Goal: Task Accomplishment & Management: Use online tool/utility

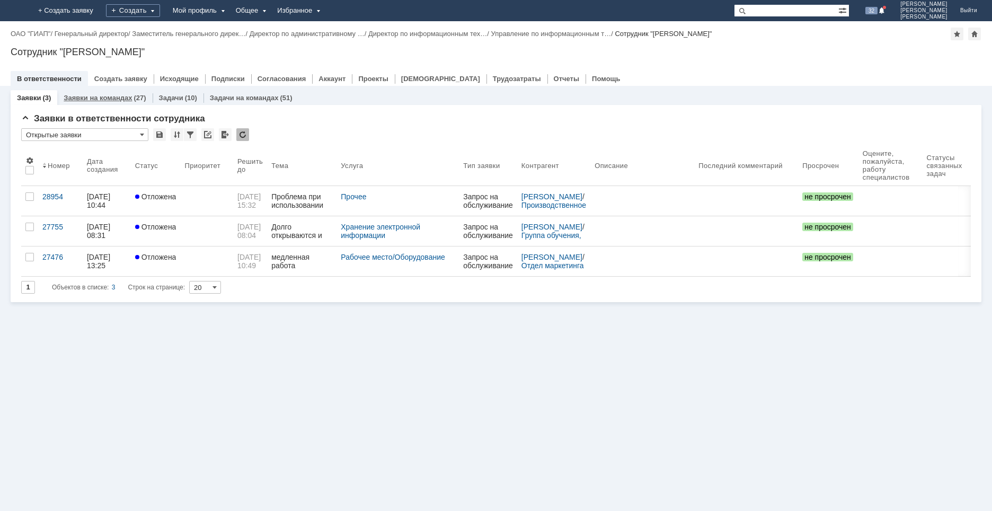
click at [118, 94] on link "Заявки на командах" at bounding box center [98, 98] width 68 height 8
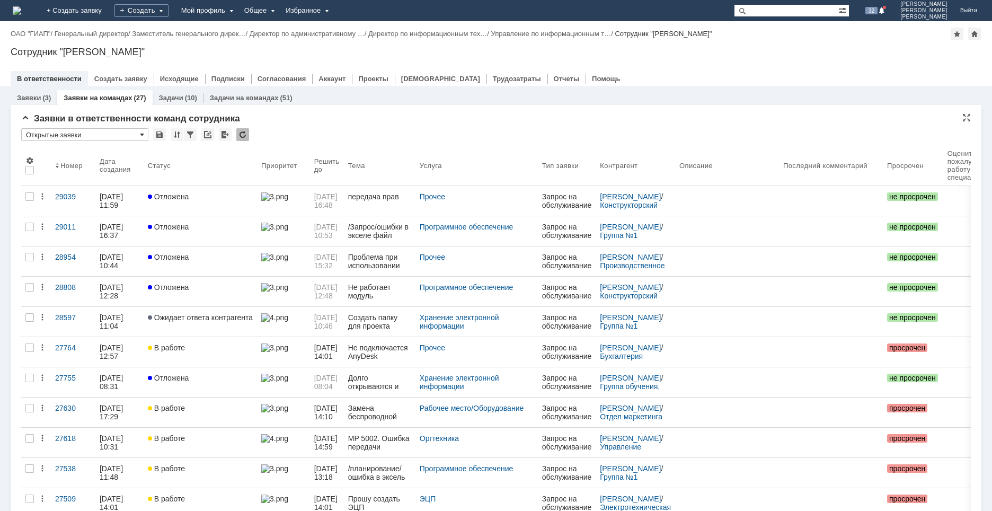
click at [140, 136] on span at bounding box center [142, 134] width 4 height 8
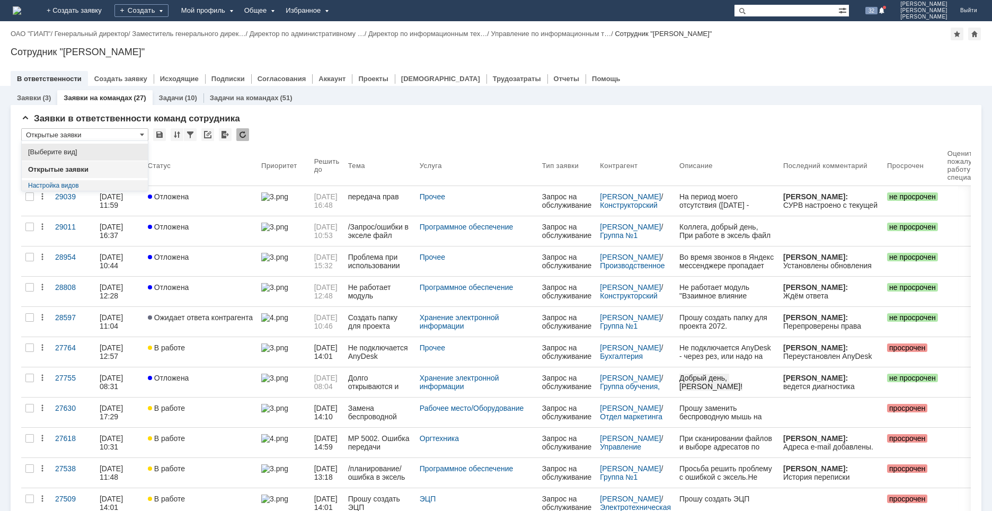
click at [71, 154] on span "[Выберите вид]" at bounding box center [84, 152] width 113 height 8
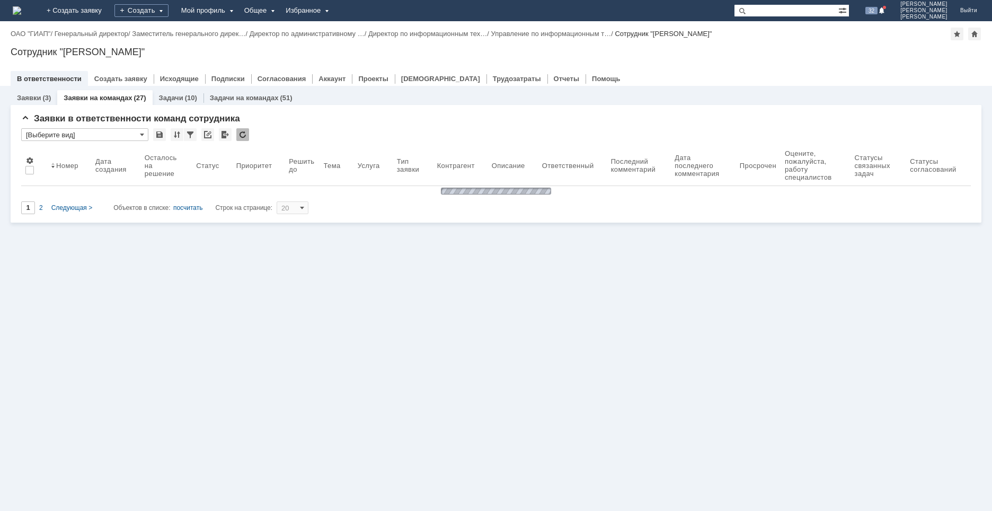
type input "[Выберите вид]"
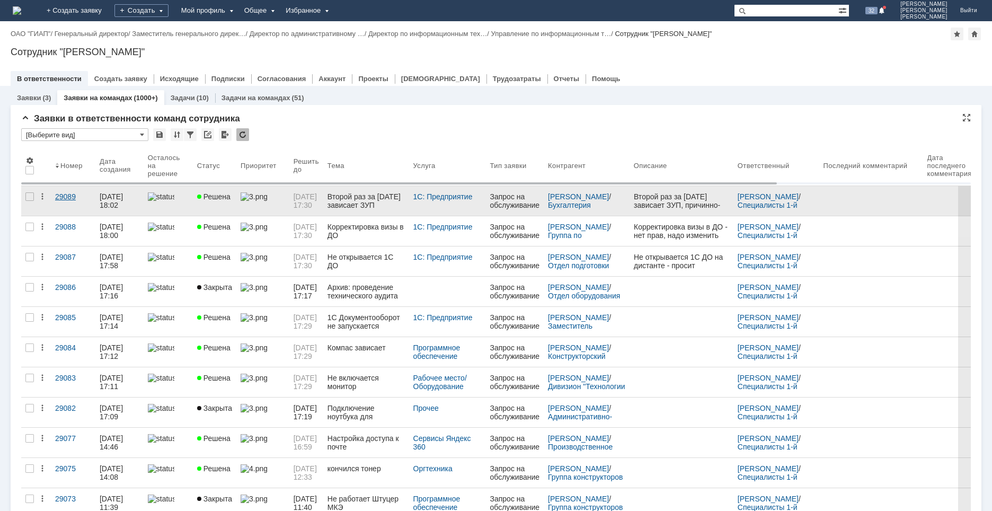
click at [73, 204] on link "29089" at bounding box center [73, 201] width 44 height 30
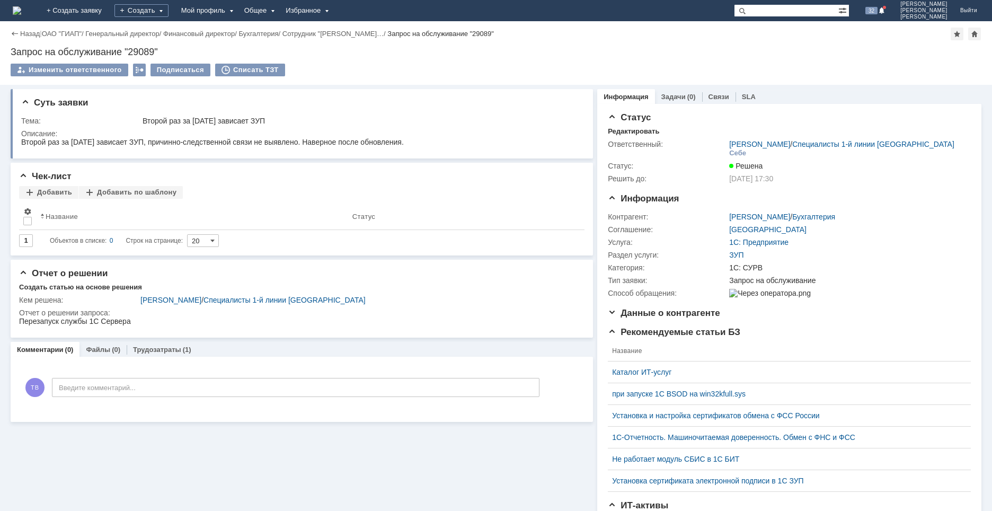
click at [21, 13] on img at bounding box center [17, 10] width 8 height 8
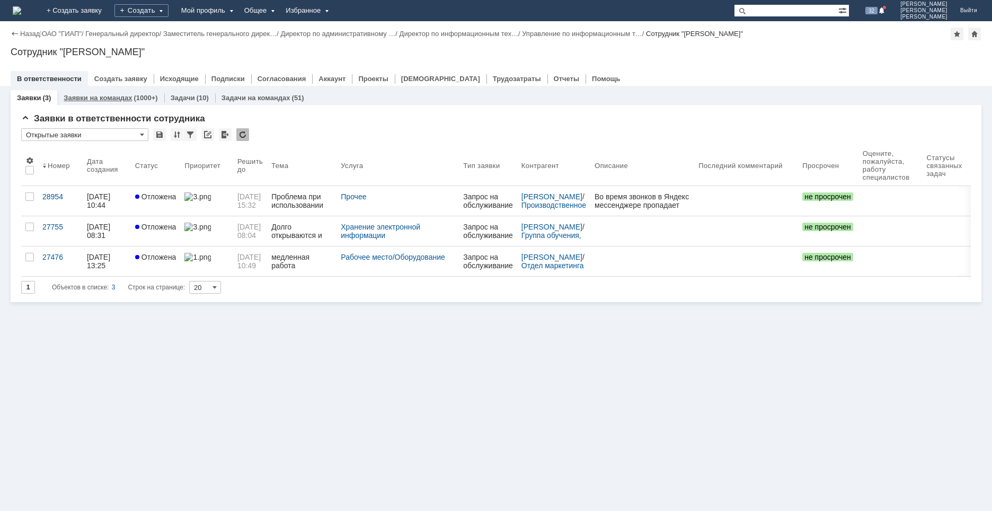
click at [133, 98] on div "(1000+)" at bounding box center [145, 98] width 24 height 8
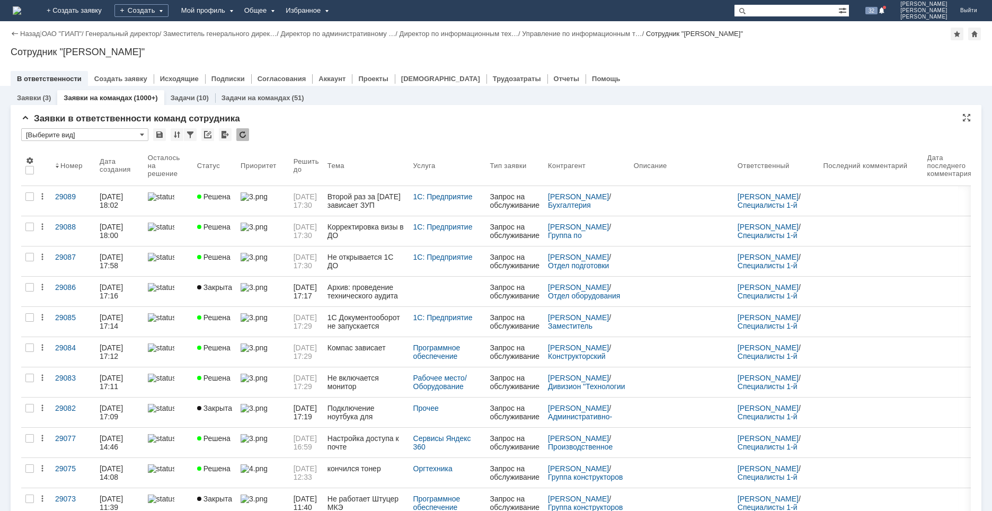
click at [145, 134] on input "[Выберите вид]" at bounding box center [84, 134] width 127 height 13
click at [69, 167] on span "Открытые заявки" at bounding box center [84, 169] width 113 height 8
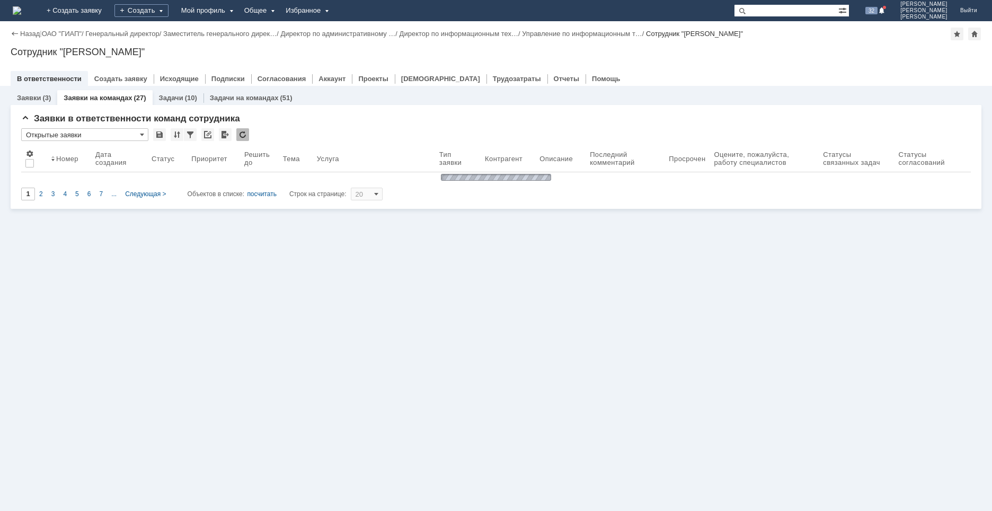
type input "Открытые заявки"
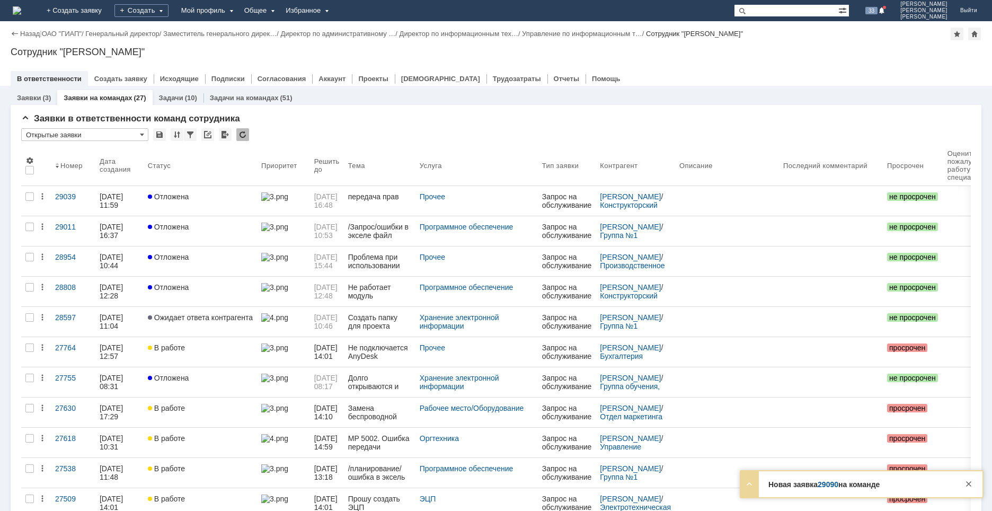
click at [832, 483] on link "29090" at bounding box center [827, 484] width 21 height 8
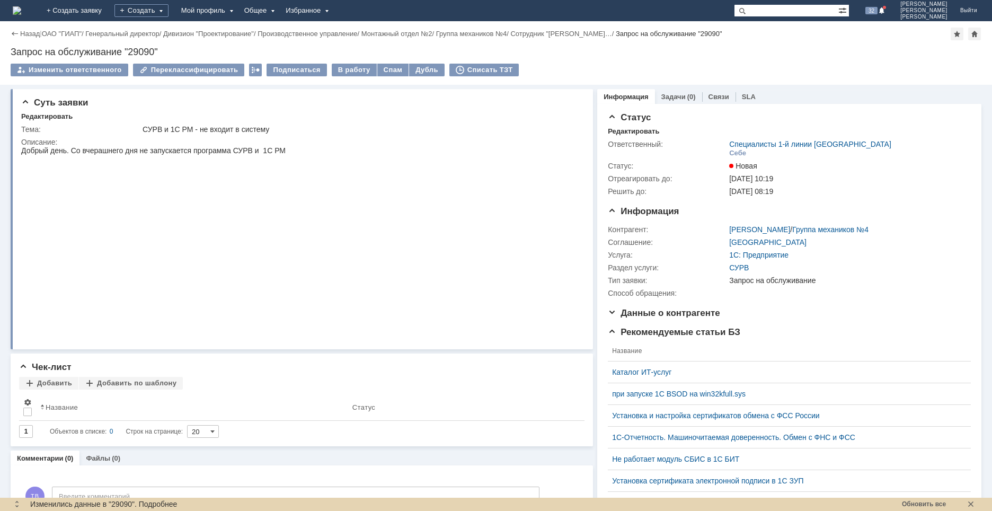
click at [21, 11] on img at bounding box center [17, 10] width 8 height 8
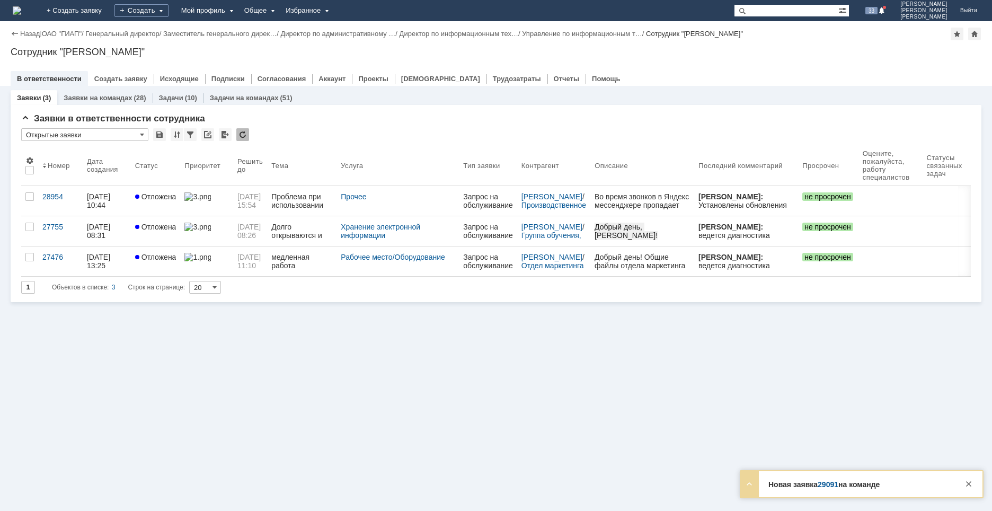
click at [832, 484] on link "29091" at bounding box center [827, 484] width 21 height 8
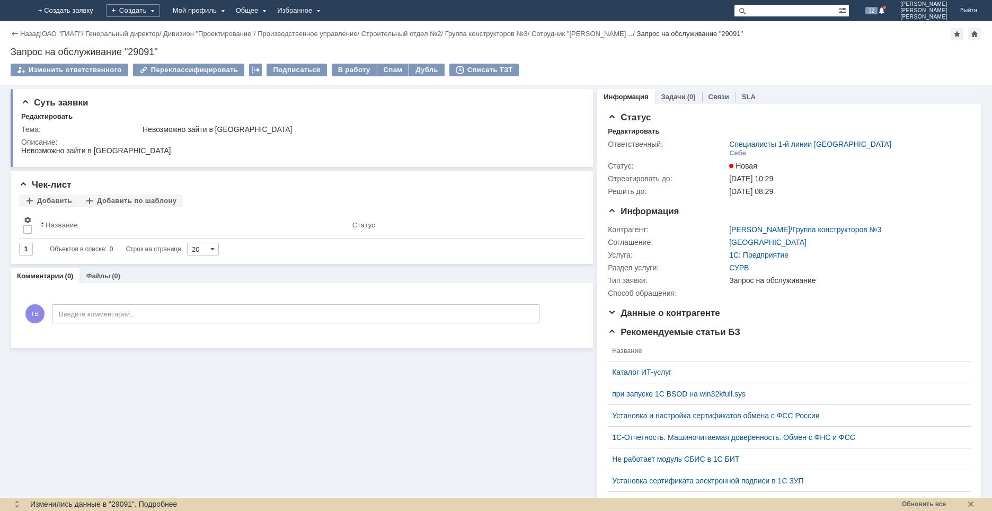
click at [13, 11] on img at bounding box center [13, 11] width 0 height 0
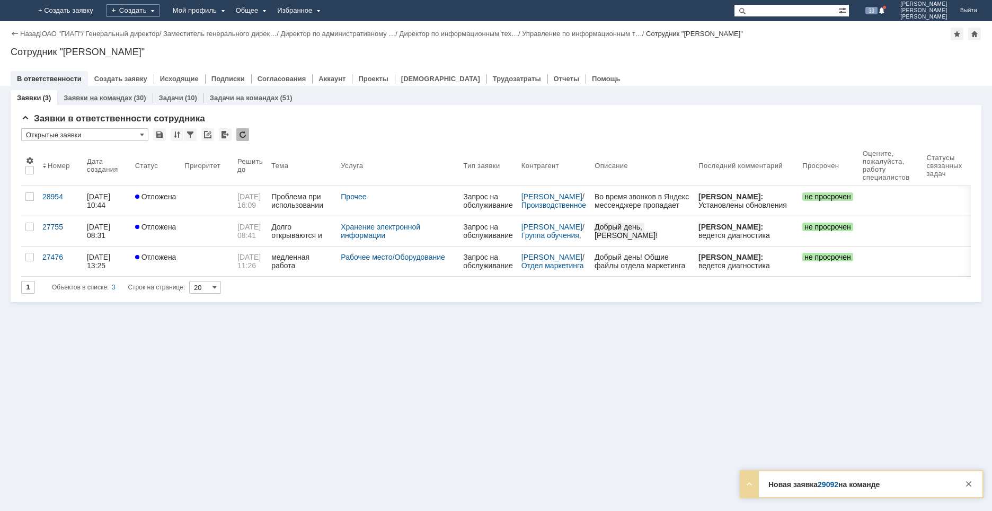
click at [96, 98] on link "Заявки на командах" at bounding box center [98, 98] width 68 height 8
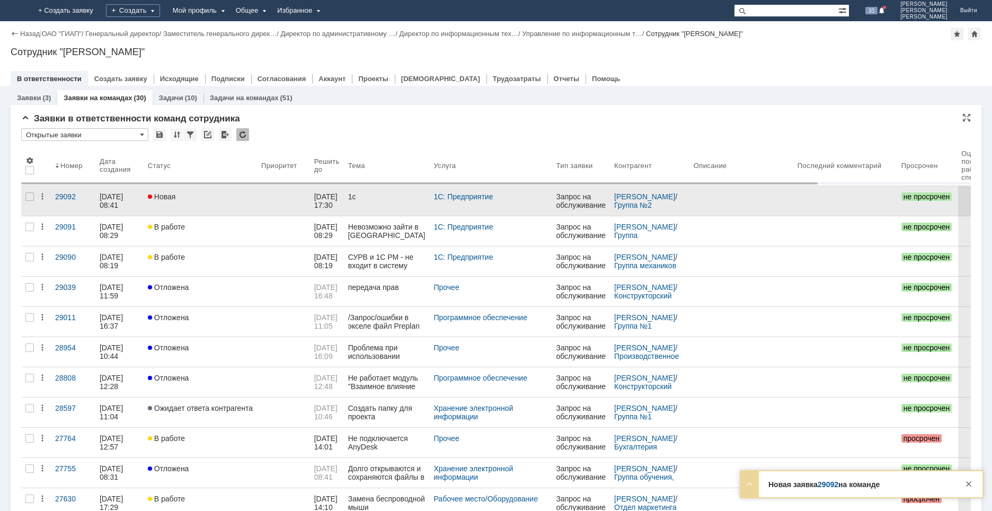
click at [191, 207] on link "Новая" at bounding box center [200, 201] width 113 height 30
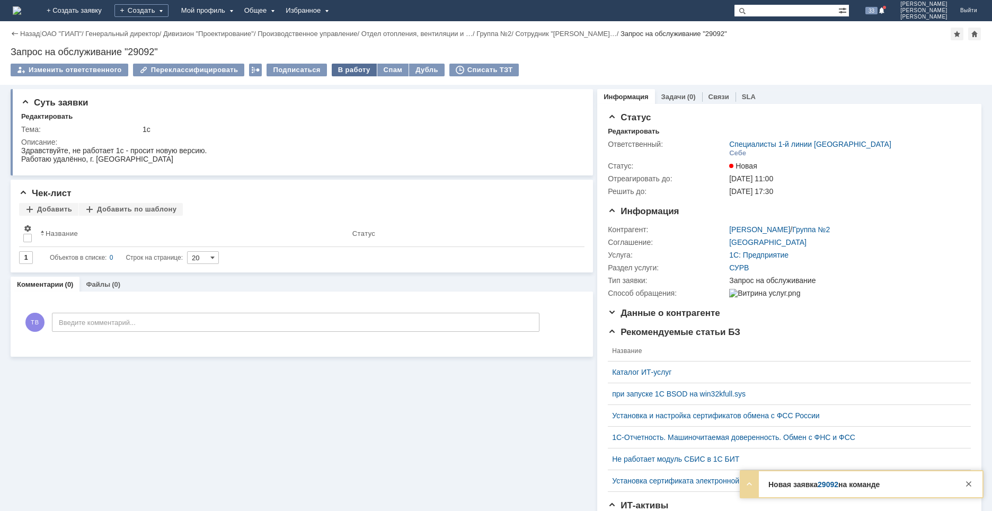
click at [344, 73] on div "В работу" at bounding box center [354, 70] width 45 height 13
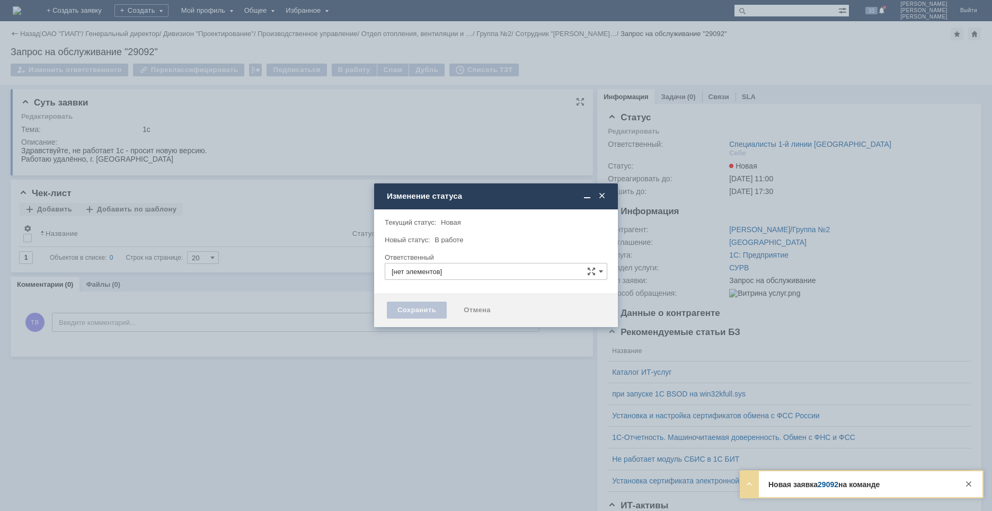
type input "Специалисты 1-й линии Москва"
type input "Тюрин Виталий Валериевич"
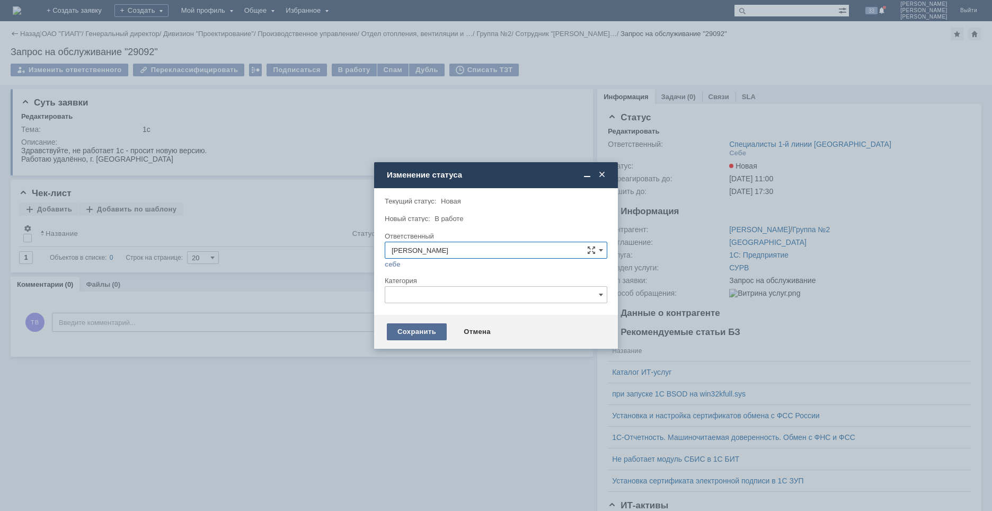
click at [424, 332] on div "Сохранить" at bounding box center [417, 331] width 60 height 17
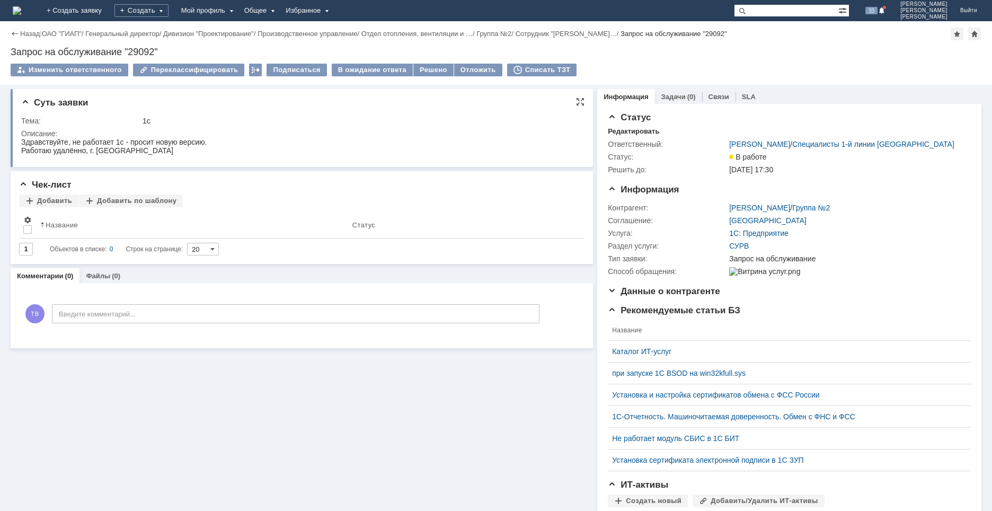
drag, startPoint x: 535, startPoint y: 68, endPoint x: 522, endPoint y: 114, distance: 47.8
click at [535, 68] on div "Списать ТЗТ" at bounding box center [542, 70] width 70 height 13
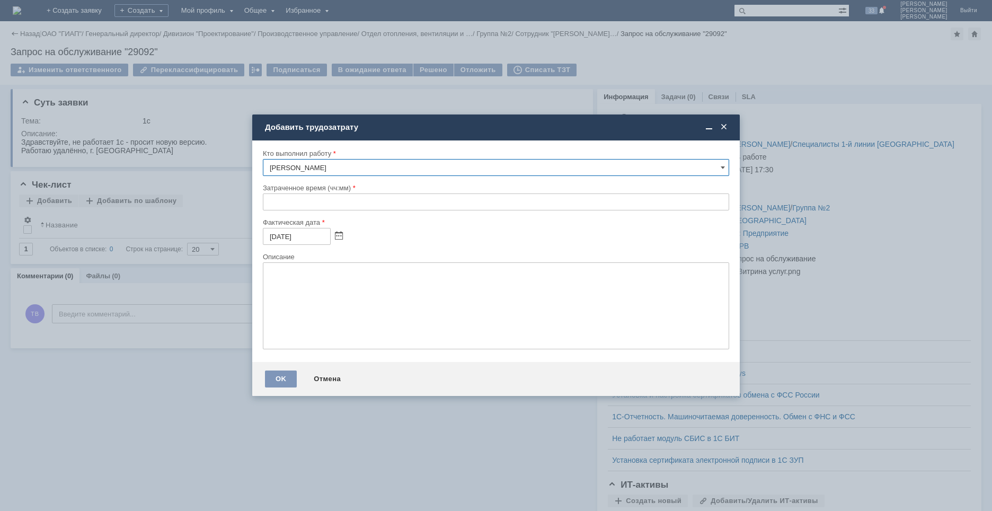
click at [269, 200] on input "text" at bounding box center [496, 201] width 466 height 17
type input "00:30"
click at [328, 283] on textarea at bounding box center [496, 305] width 466 height 87
type textarea "обновление 1С"
click at [282, 376] on div "OK" at bounding box center [281, 378] width 32 height 17
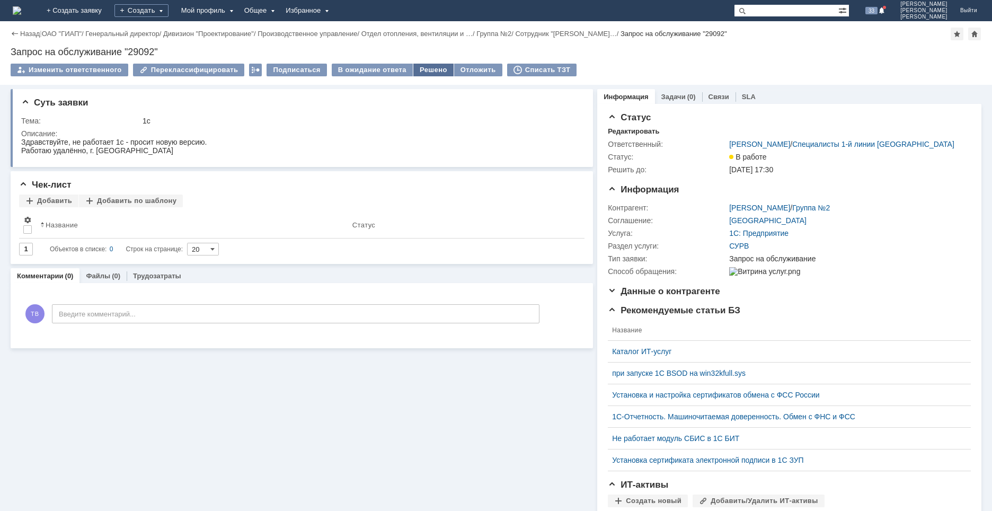
click at [420, 68] on div "Решено" at bounding box center [433, 70] width 40 height 13
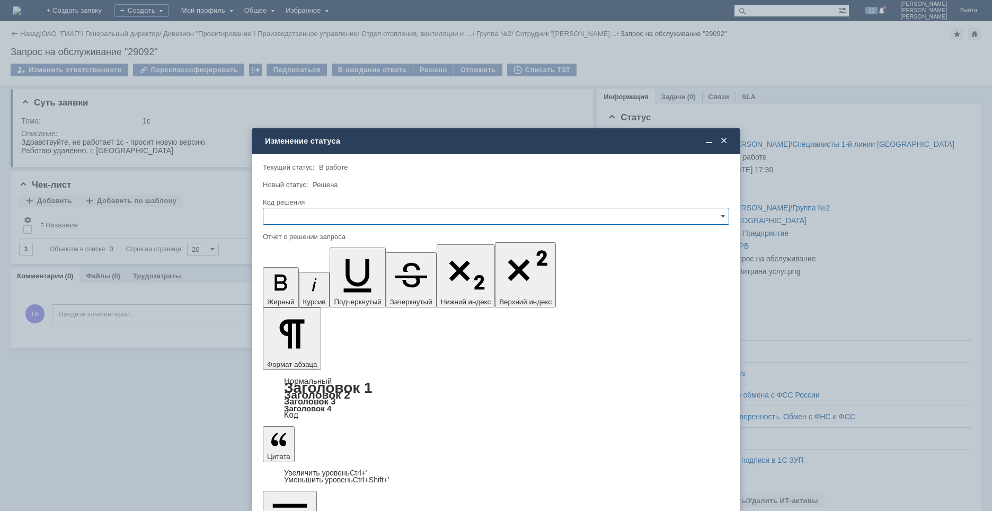
click at [344, 220] on input "text" at bounding box center [496, 216] width 466 height 17
click at [299, 288] on span "Решено" at bounding box center [496, 288] width 452 height 8
type input "Решено"
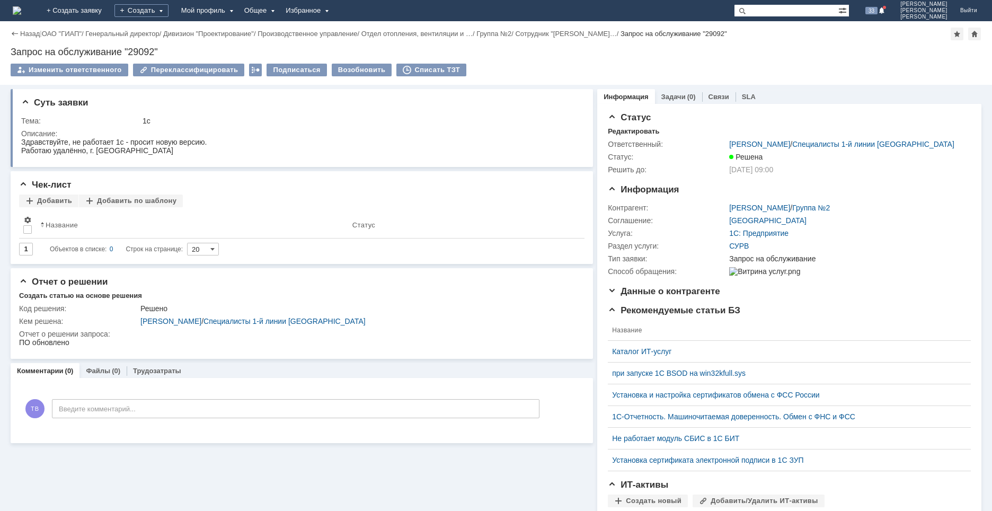
click at [21, 12] on img at bounding box center [17, 10] width 8 height 8
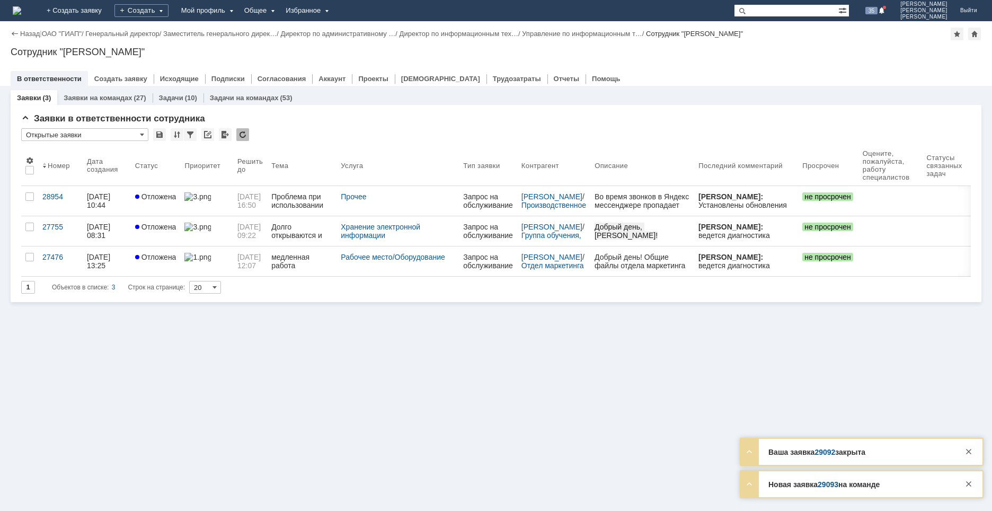
click at [825, 482] on link "29093" at bounding box center [827, 484] width 21 height 8
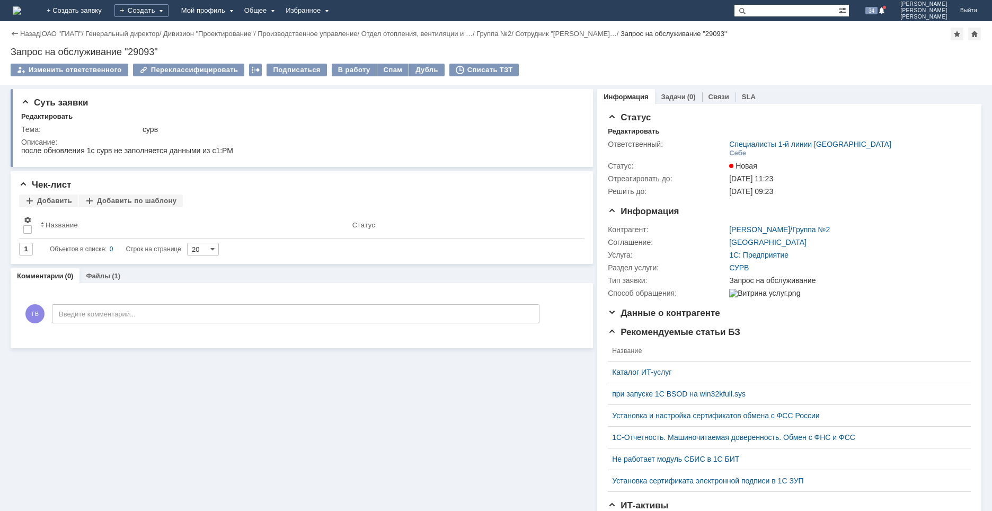
click at [21, 12] on img at bounding box center [17, 10] width 8 height 8
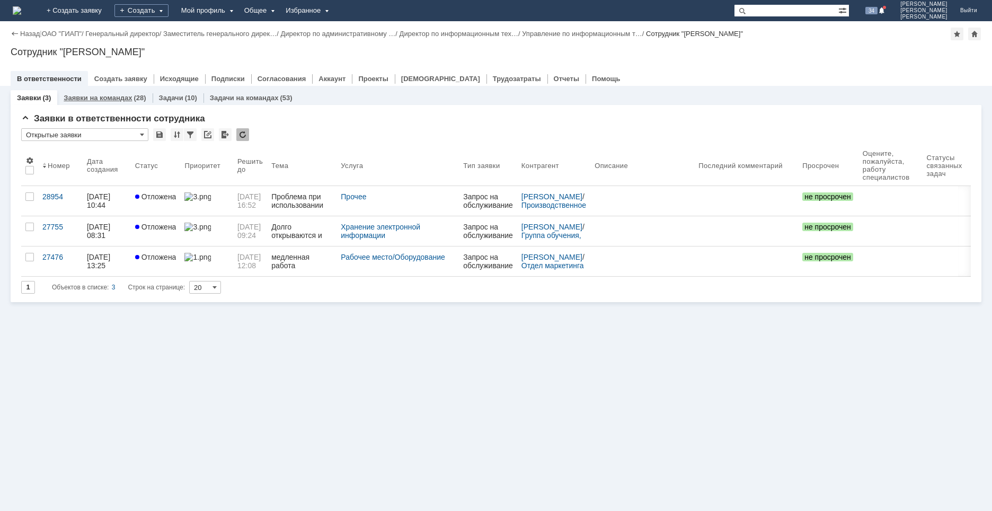
click at [115, 93] on div "Заявки на командах (28)" at bounding box center [104, 97] width 95 height 15
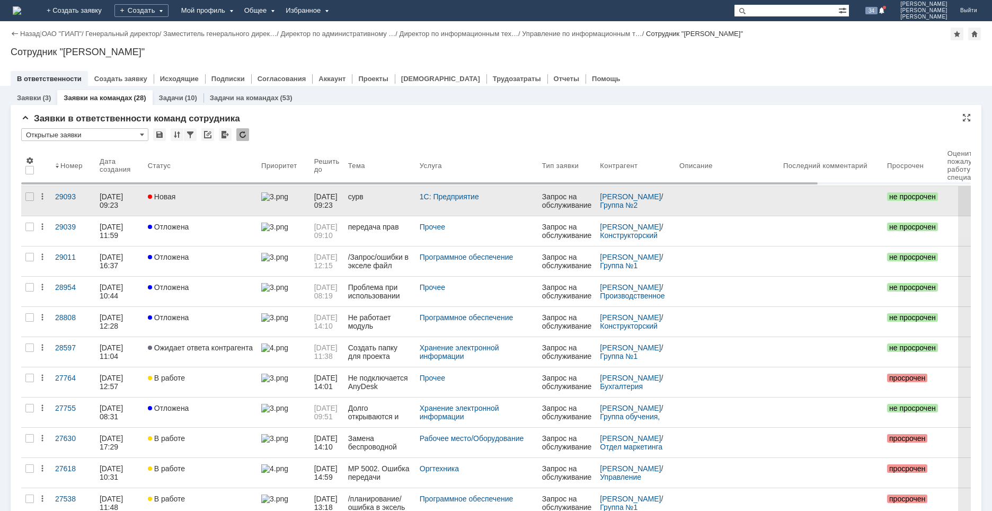
click at [171, 205] on link "Новая" at bounding box center [200, 201] width 113 height 30
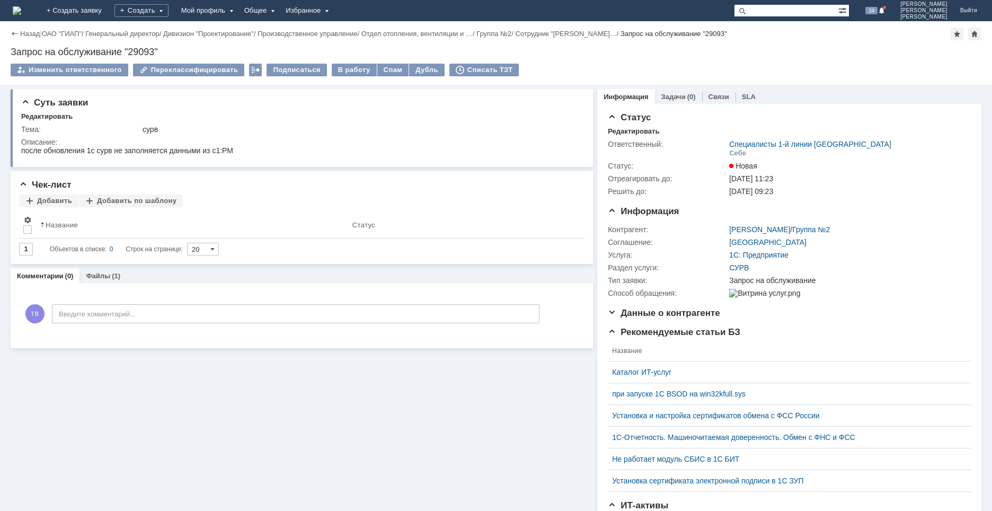
click at [21, 13] on img at bounding box center [17, 10] width 8 height 8
